Goal: Transaction & Acquisition: Purchase product/service

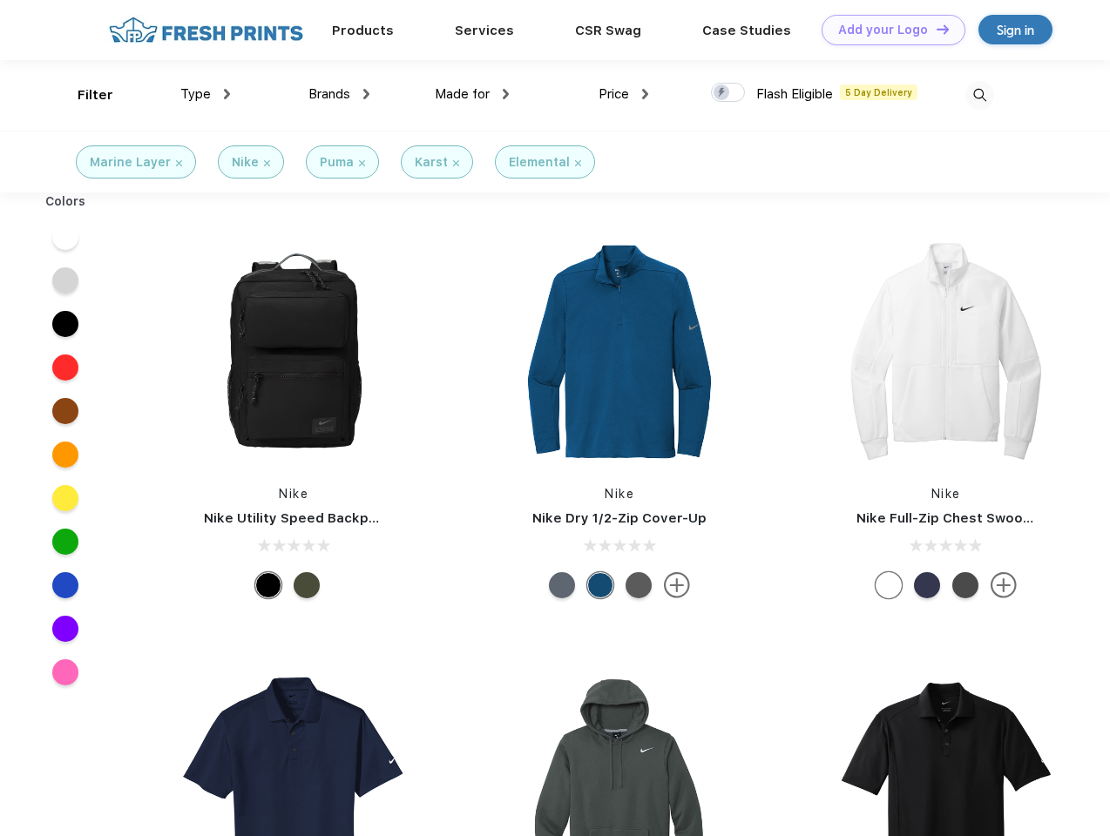
scroll to position [1, 0]
click at [887, 30] on link "Add your Logo Design Tool" at bounding box center [893, 30] width 144 height 30
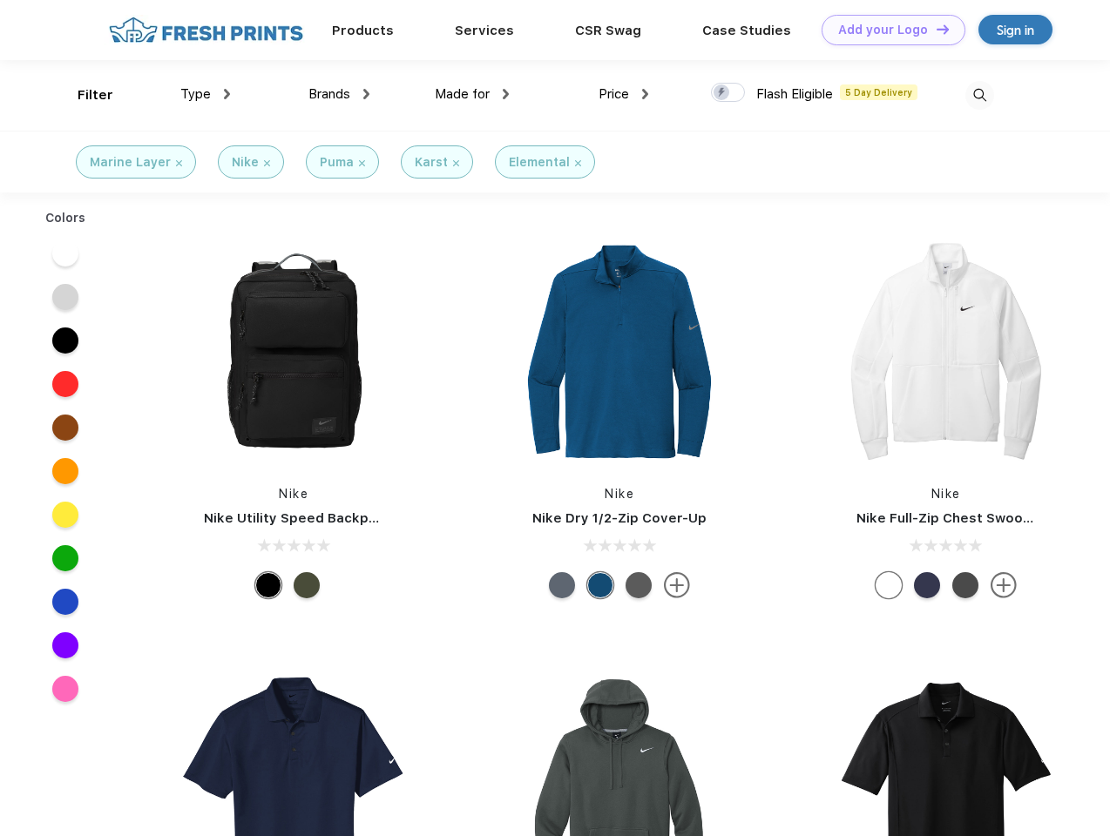
click at [0, 0] on div "Design Tool" at bounding box center [0, 0] width 0 height 0
click at [935, 29] on link "Add your Logo Design Tool" at bounding box center [893, 30] width 144 height 30
click at [84, 95] on div "Filter" at bounding box center [96, 95] width 36 height 20
click at [206, 94] on span "Type" at bounding box center [195, 94] width 30 height 16
click at [339, 94] on span "Brands" at bounding box center [329, 94] width 42 height 16
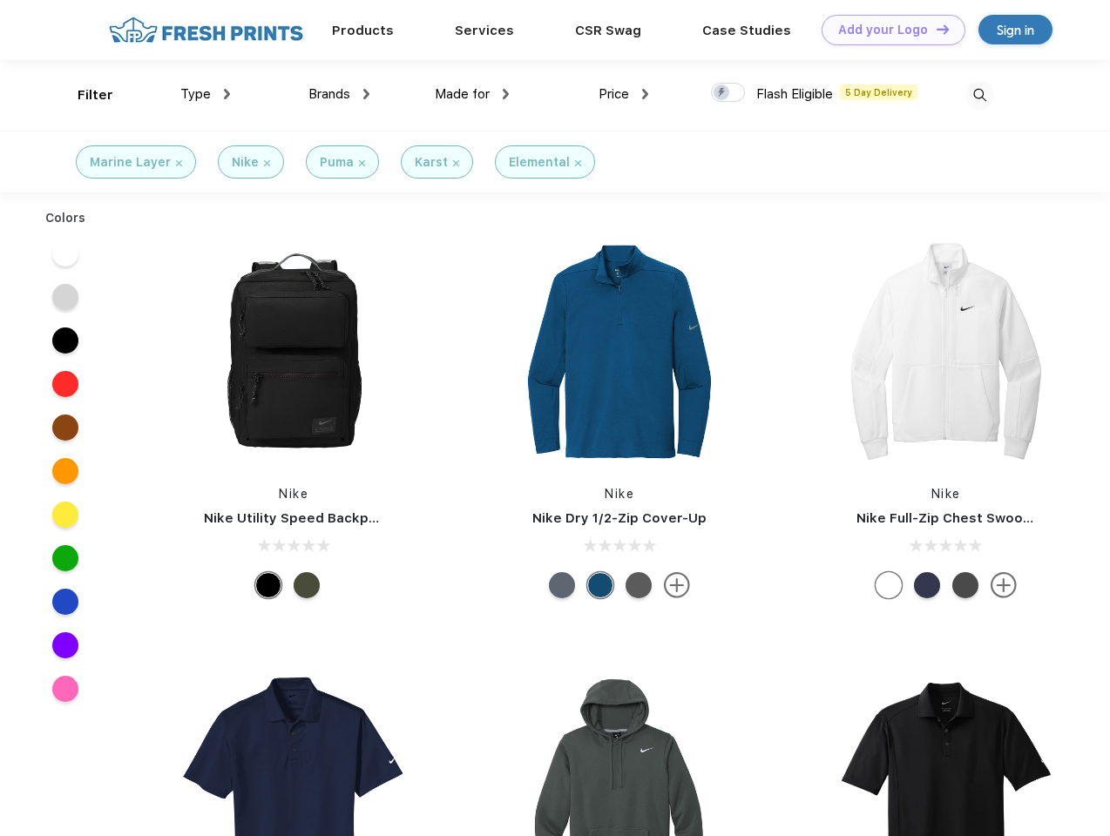
click at [472, 94] on span "Made for" at bounding box center [462, 94] width 55 height 16
click at [624, 94] on span "Price" at bounding box center [613, 94] width 30 height 16
click at [728, 93] on div at bounding box center [728, 92] width 34 height 19
click at [722, 93] on input "checkbox" at bounding box center [716, 87] width 11 height 11
click at [979, 95] on img at bounding box center [979, 95] width 29 height 29
